Goal: Information Seeking & Learning: Learn about a topic

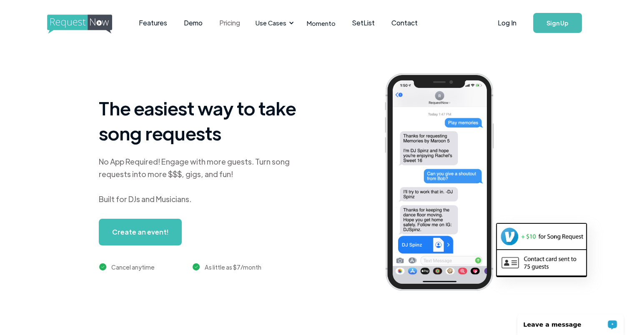
click at [229, 21] on link "Pricing" at bounding box center [230, 23] width 38 height 26
